Goal: Task Accomplishment & Management: Use online tool/utility

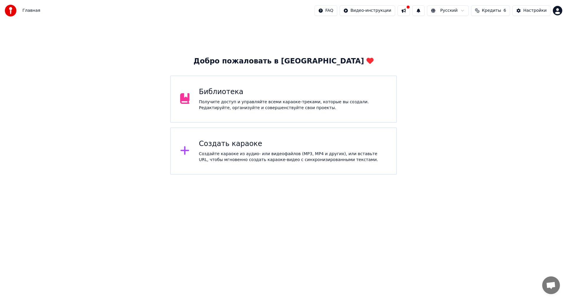
click at [185, 154] on icon at bounding box center [184, 151] width 9 height 9
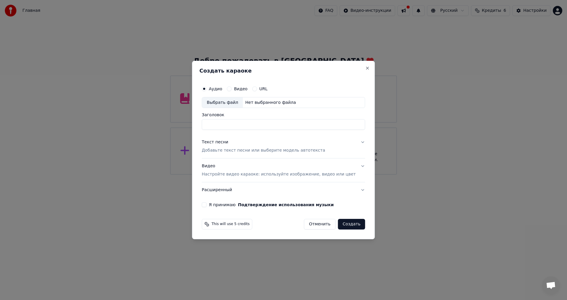
click at [224, 100] on div "Выбрать файл" at bounding box center [222, 102] width 41 height 11
type input "**********"
drag, startPoint x: 249, startPoint y: 69, endPoint x: 268, endPoint y: 71, distance: 18.7
click at [268, 71] on h2 "Создать караоке" at bounding box center [283, 70] width 168 height 5
click at [269, 67] on div "**********" at bounding box center [283, 150] width 183 height 179
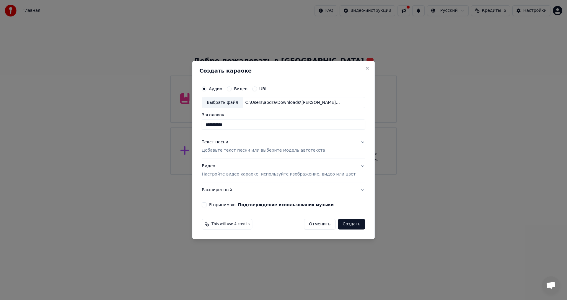
click at [235, 176] on p "Настройте видео караоке: используйте изображение, видео или цвет" at bounding box center [279, 175] width 154 height 6
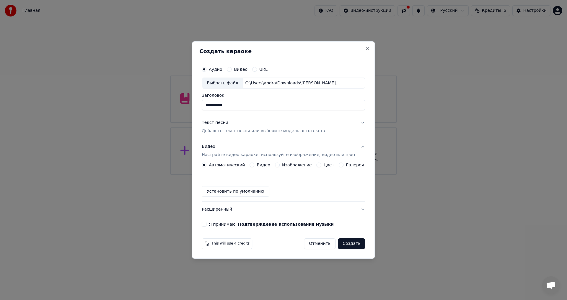
click at [298, 164] on label "Изображение" at bounding box center [297, 165] width 30 height 4
click at [280, 164] on button "Изображение" at bounding box center [277, 165] width 5 height 5
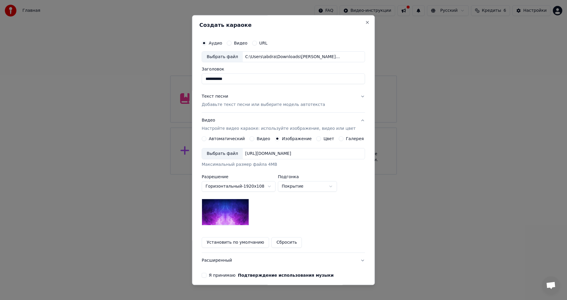
click at [235, 154] on div "Выбрать файл" at bounding box center [222, 154] width 41 height 11
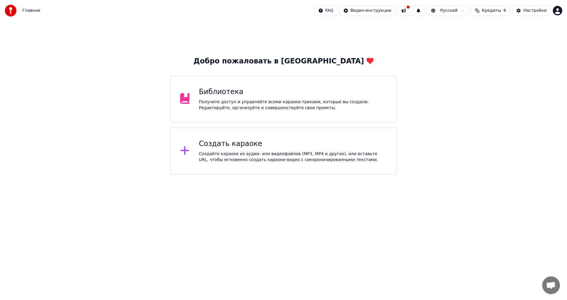
click at [410, 12] on button at bounding box center [404, 10] width 12 height 11
click at [212, 150] on div "Создать караоке Создайте караоке из аудио- или видеофайлов (MP3, MP4 и других),…" at bounding box center [293, 151] width 188 height 24
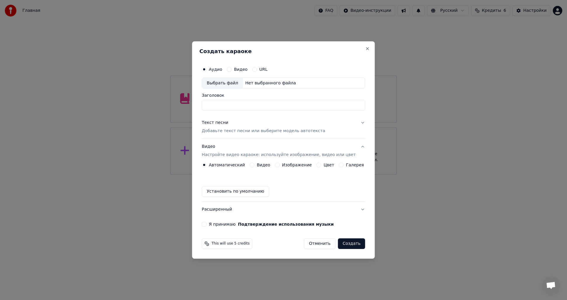
click at [357, 122] on button "Текст песни Добавьте текст песни или выберите модель автотекста" at bounding box center [283, 128] width 163 height 24
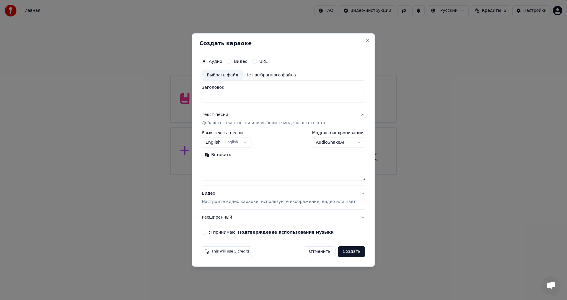
click at [226, 164] on textarea at bounding box center [283, 171] width 163 height 19
click at [221, 155] on button "Вставить" at bounding box center [218, 155] width 32 height 9
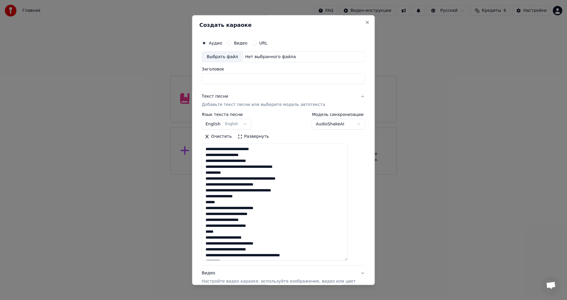
drag, startPoint x: 355, startPoint y: 180, endPoint x: 353, endPoint y: 256, distance: 76.8
click at [348, 258] on textarea "**********" at bounding box center [275, 202] width 146 height 117
click at [233, 172] on textarea "**********" at bounding box center [275, 202] width 146 height 116
click at [229, 202] on textarea "**********" at bounding box center [275, 202] width 146 height 116
click at [227, 232] on textarea "**********" at bounding box center [275, 202] width 146 height 116
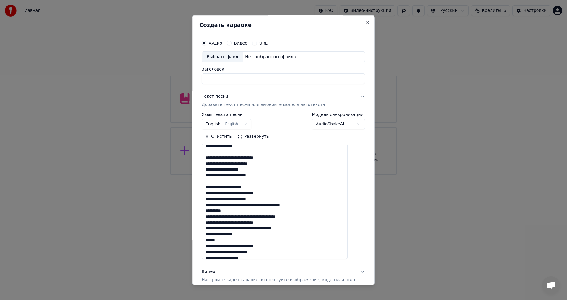
scroll to position [48, 0]
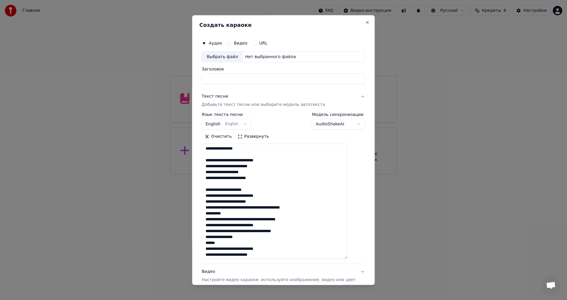
click at [242, 215] on textarea "**********" at bounding box center [275, 202] width 146 height 116
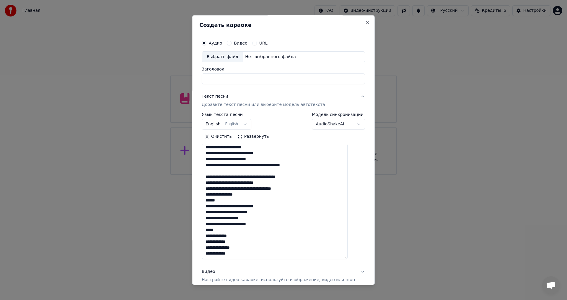
scroll to position [89, 0]
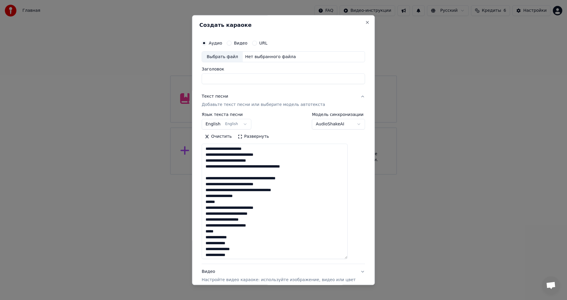
click at [234, 202] on textarea "**********" at bounding box center [275, 202] width 146 height 116
click at [232, 233] on textarea "**********" at bounding box center [275, 202] width 146 height 116
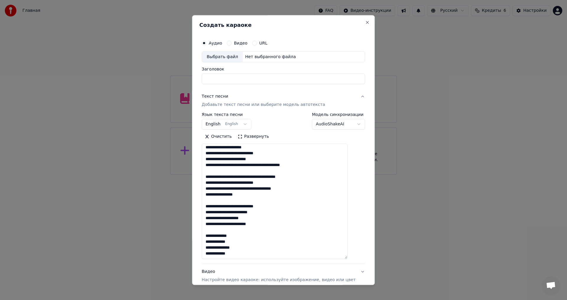
type textarea "**********"
click at [325, 134] on div "Очистить Развернуть" at bounding box center [283, 136] width 163 height 9
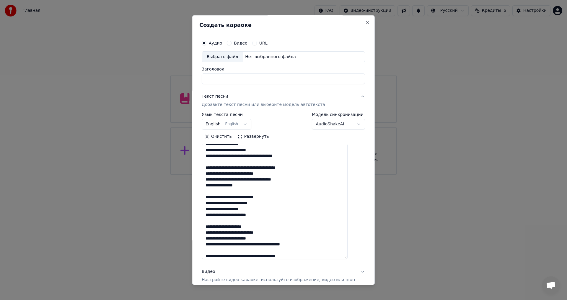
scroll to position [0, 0]
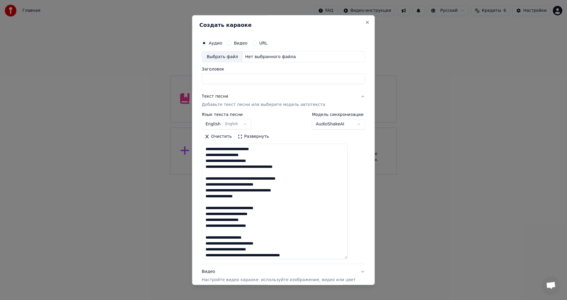
click at [225, 56] on div "Выбрать файл" at bounding box center [222, 57] width 41 height 11
type input "**********"
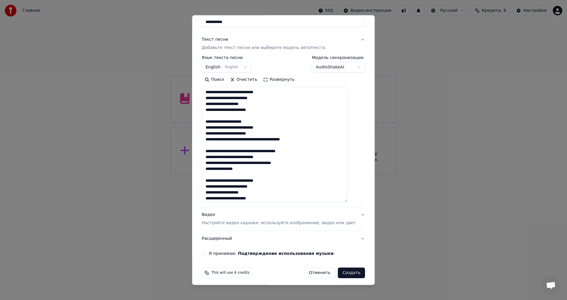
scroll to position [60, 0]
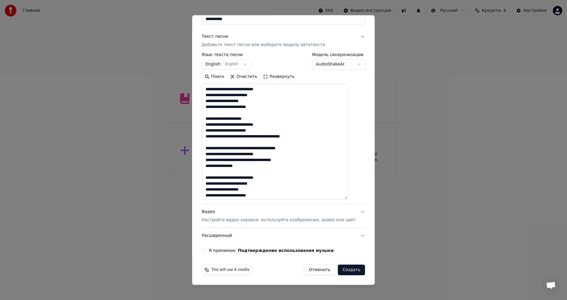
click at [240, 220] on p "Настройте видео караоке: используйте изображение, видео или цвет" at bounding box center [279, 221] width 154 height 6
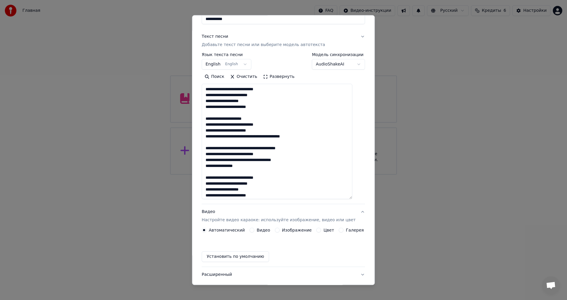
scroll to position [0, 0]
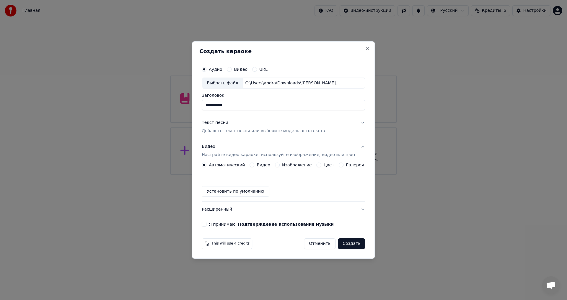
click at [290, 163] on label "Изображение" at bounding box center [297, 165] width 30 height 4
click at [280, 163] on button "Изображение" at bounding box center [277, 165] width 5 height 5
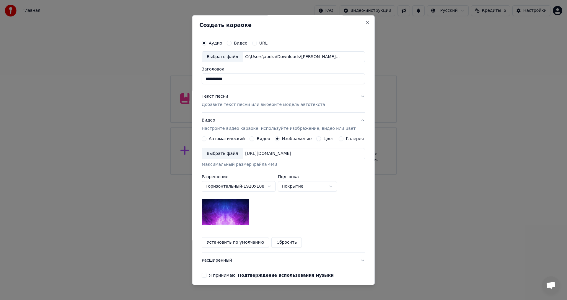
click at [232, 154] on div "Выбрать файл" at bounding box center [222, 154] width 41 height 11
click at [263, 140] on label "Видео" at bounding box center [264, 139] width 14 height 4
click at [254, 140] on button "Видео" at bounding box center [252, 139] width 5 height 5
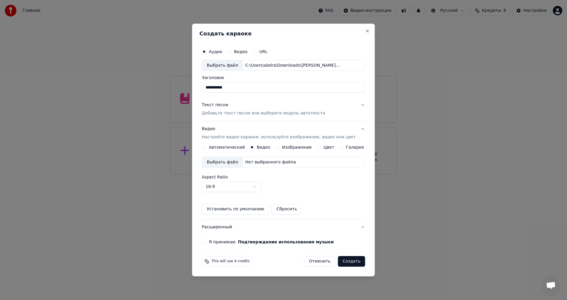
click at [265, 148] on label "Видео" at bounding box center [264, 147] width 14 height 4
click at [254, 148] on button "Видео" at bounding box center [252, 147] width 5 height 5
click at [292, 148] on label "Изображение" at bounding box center [297, 147] width 30 height 4
click at [280, 148] on button "Изображение" at bounding box center [277, 147] width 5 height 5
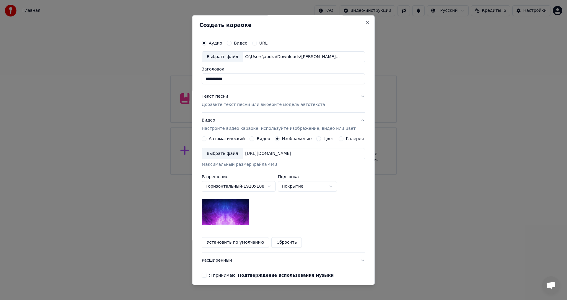
click at [230, 154] on div "Выбрать файл" at bounding box center [222, 154] width 41 height 11
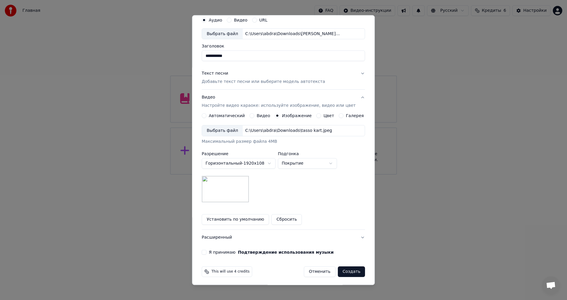
scroll to position [25, 0]
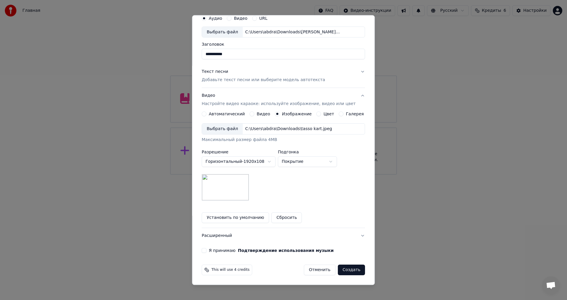
click at [206, 251] on button "Я принимаю Подтверждение использования музыки" at bounding box center [204, 251] width 5 height 5
click at [342, 269] on button "Создать" at bounding box center [351, 270] width 27 height 11
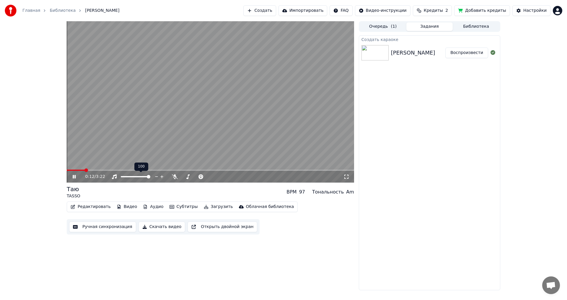
drag, startPoint x: 147, startPoint y: 175, endPoint x: 142, endPoint y: 177, distance: 5.6
click at [142, 177] on div at bounding box center [141, 177] width 48 height 6
click at [146, 177] on span at bounding box center [145, 177] width 4 height 4
click at [74, 172] on span at bounding box center [76, 171] width 4 height 4
click at [179, 178] on div at bounding box center [202, 177] width 48 height 6
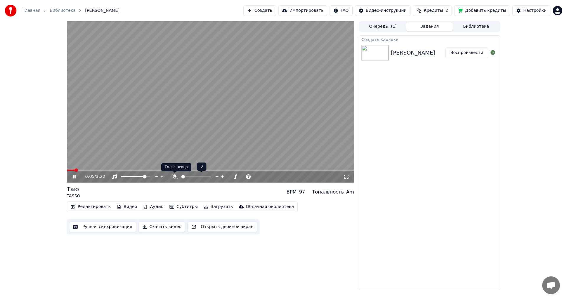
click at [174, 177] on icon at bounding box center [175, 177] width 6 height 5
drag, startPoint x: 206, startPoint y: 178, endPoint x: 202, endPoint y: 177, distance: 4.4
click at [201, 178] on div at bounding box center [202, 177] width 48 height 6
drag, startPoint x: 205, startPoint y: 175, endPoint x: 201, endPoint y: 177, distance: 4.9
click at [201, 177] on div at bounding box center [202, 177] width 48 height 6
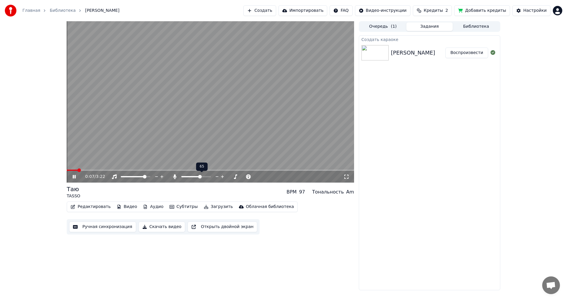
click at [201, 177] on span at bounding box center [190, 176] width 19 height 1
click at [196, 178] on span at bounding box center [196, 177] width 4 height 4
click at [347, 177] on icon at bounding box center [347, 177] width 6 height 5
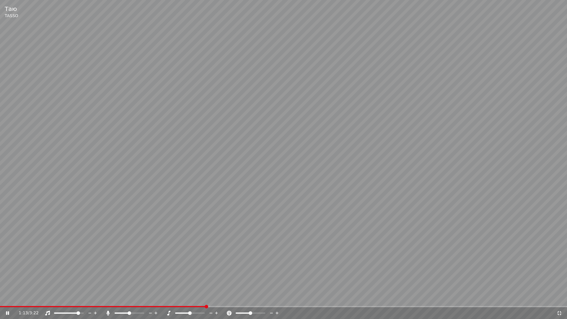
click at [190, 300] on span at bounding box center [190, 313] width 4 height 4
click at [121, 300] on span at bounding box center [122, 313] width 4 height 4
click at [558, 300] on icon at bounding box center [559, 313] width 4 height 4
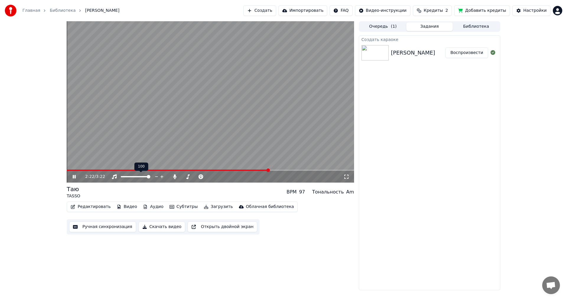
click at [150, 178] on span at bounding box center [149, 177] width 4 height 4
click at [73, 177] on icon at bounding box center [74, 177] width 3 height 4
click at [69, 172] on span at bounding box center [71, 171] width 4 height 4
click at [74, 177] on icon at bounding box center [74, 177] width 4 height 4
click at [192, 179] on span at bounding box center [193, 177] width 4 height 4
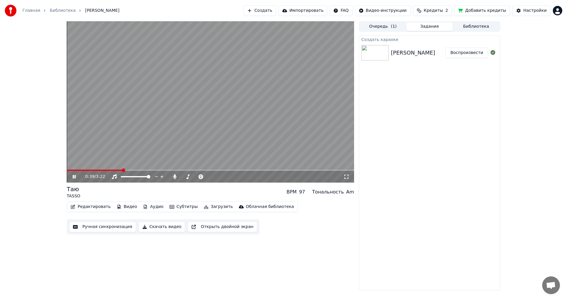
click at [347, 175] on icon at bounding box center [347, 177] width 6 height 5
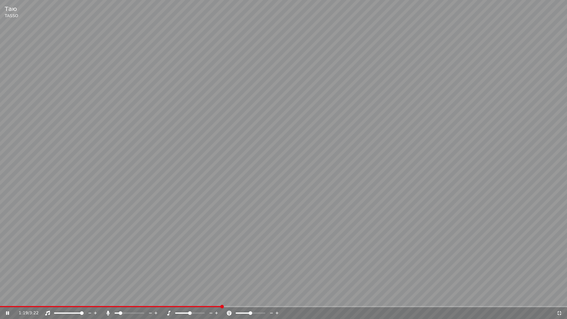
click at [119, 300] on span at bounding box center [121, 313] width 4 height 4
click at [118, 300] on div "[PERSON_NAME] 2:02 / 3:22" at bounding box center [283, 159] width 567 height 319
click at [115, 300] on span at bounding box center [117, 313] width 4 height 4
click at [120, 300] on div at bounding box center [135, 313] width 48 height 6
click at [123, 300] on span at bounding box center [130, 313] width 30 height 1
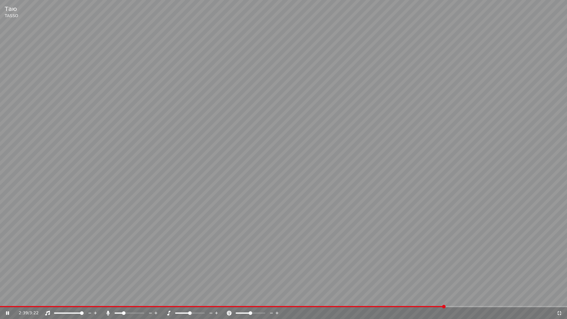
click at [8, 300] on icon at bounding box center [12, 313] width 14 height 5
click at [558, 300] on icon at bounding box center [559, 313] width 4 height 4
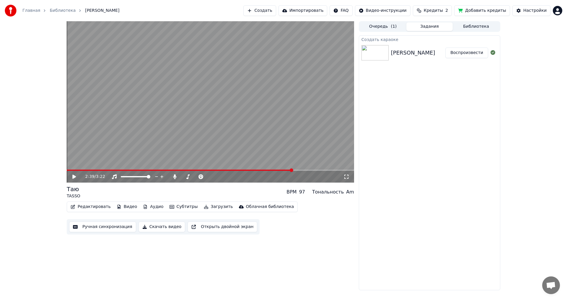
click at [151, 228] on button "Скачать видео" at bounding box center [162, 227] width 47 height 11
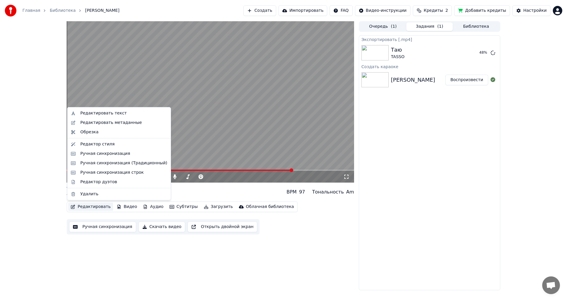
click at [81, 206] on button "Редактировать" at bounding box center [90, 207] width 45 height 8
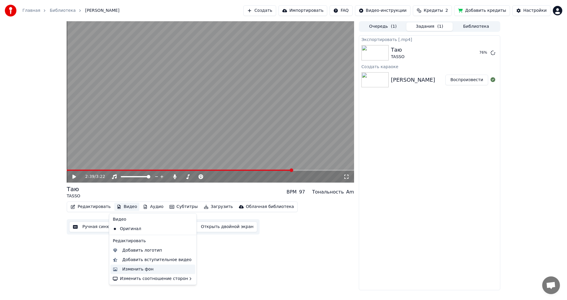
click at [140, 269] on div "Изменить фон" at bounding box center [137, 270] width 31 height 6
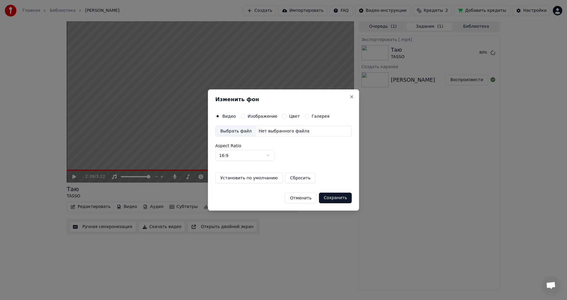
click at [259, 117] on label "Изображение" at bounding box center [263, 116] width 30 height 4
click at [245, 117] on button "Изображение" at bounding box center [243, 116] width 5 height 5
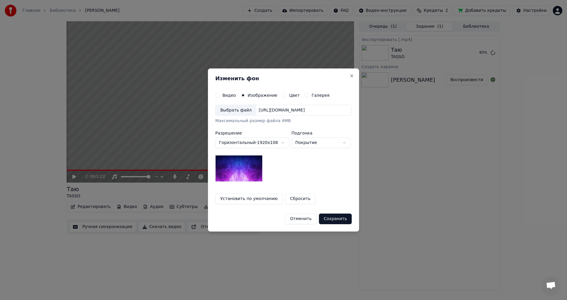
click at [237, 115] on div "Выбрать файл" at bounding box center [236, 110] width 41 height 11
click at [332, 217] on button "Сохранить" at bounding box center [335, 219] width 33 height 11
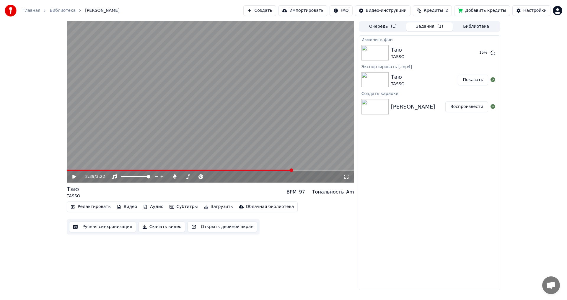
click at [479, 79] on button "Показать" at bounding box center [473, 80] width 30 height 11
click at [479, 83] on button "Показать" at bounding box center [473, 80] width 30 height 11
